Goal: Information Seeking & Learning: Check status

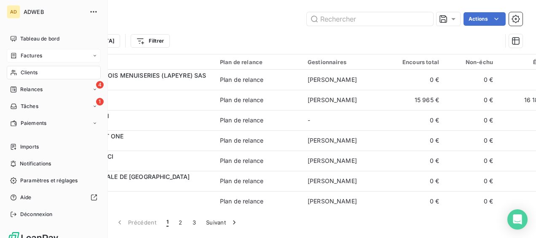
drag, startPoint x: 37, startPoint y: 60, endPoint x: 48, endPoint y: 60, distance: 11.4
click at [37, 60] on div "Factures" at bounding box center [54, 55] width 94 height 13
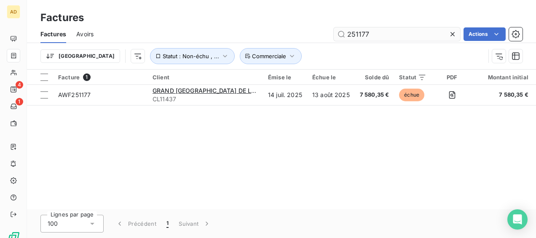
drag, startPoint x: 379, startPoint y: 35, endPoint x: 359, endPoint y: 35, distance: 19.8
click at [359, 35] on input "251177" at bounding box center [397, 33] width 126 height 13
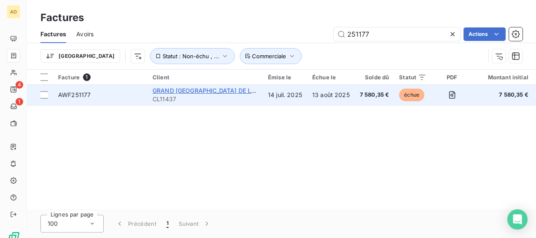
click at [225, 89] on span "GRAND [GEOGRAPHIC_DATA] DE LA [GEOGRAPHIC_DATA]" at bounding box center [236, 90] width 166 height 7
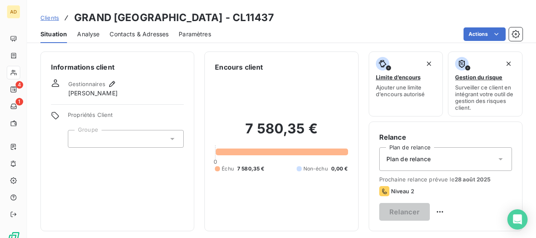
scroll to position [126, 0]
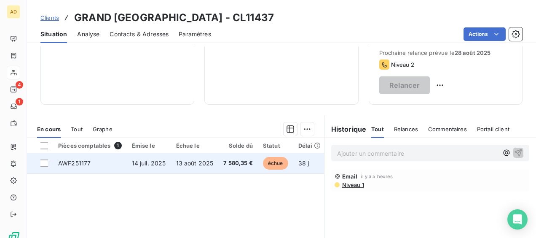
click at [195, 162] on span "13 août 2025" at bounding box center [195, 162] width 38 height 7
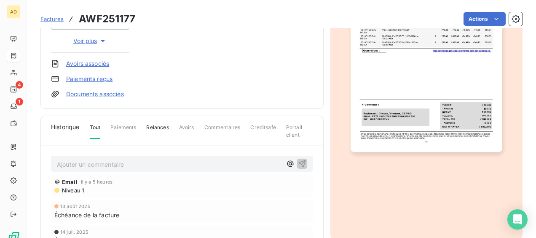
scroll to position [254, 0]
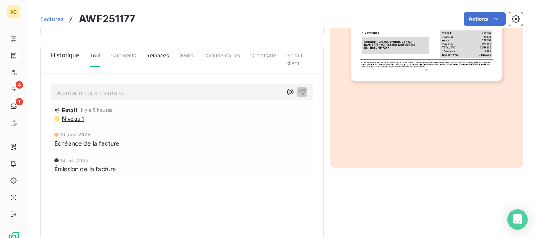
click at [107, 93] on p "Ajouter un commentaire ﻿" at bounding box center [169, 92] width 225 height 11
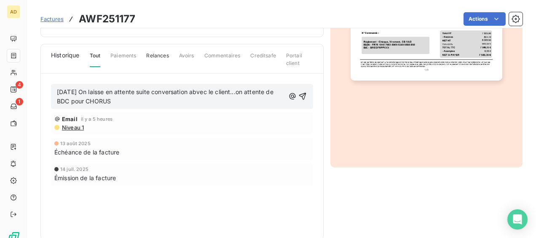
click at [209, 91] on span "[DATE] On laisse en attente suite conversation abvec le client...on attente de …" at bounding box center [166, 96] width 218 height 17
click at [305, 96] on div "[DATE] On laisse en attente suite conversation avec le client...on attente de B…" at bounding box center [182, 96] width 262 height 25
click at [301, 96] on icon "button" at bounding box center [302, 96] width 8 height 8
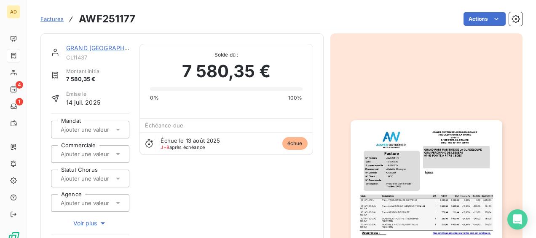
scroll to position [0, 0]
click at [107, 47] on link "GRAND [GEOGRAPHIC_DATA] DE LA [GEOGRAPHIC_DATA]" at bounding box center [149, 47] width 166 height 7
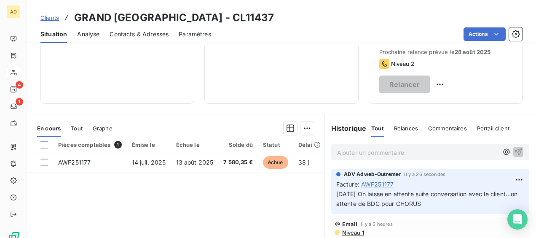
scroll to position [126, 0]
